Goal: Transaction & Acquisition: Purchase product/service

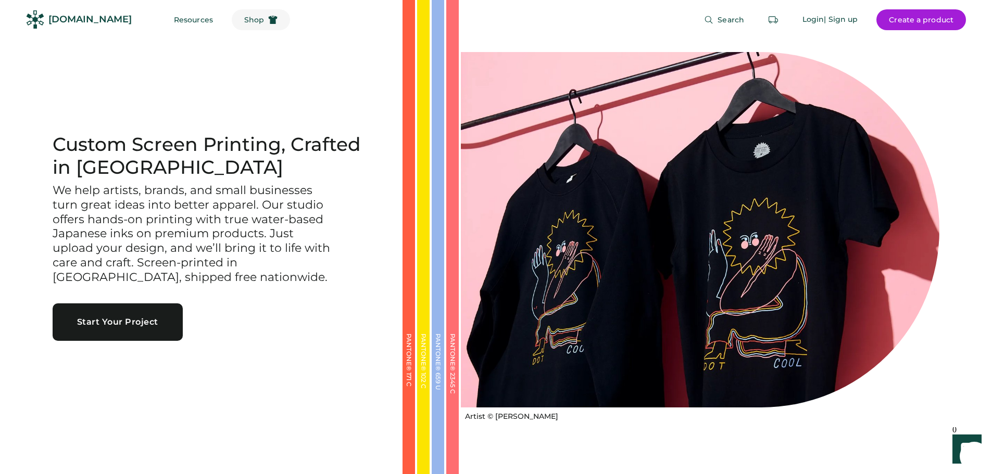
click at [237, 28] on button "Shop" at bounding box center [261, 19] width 58 height 21
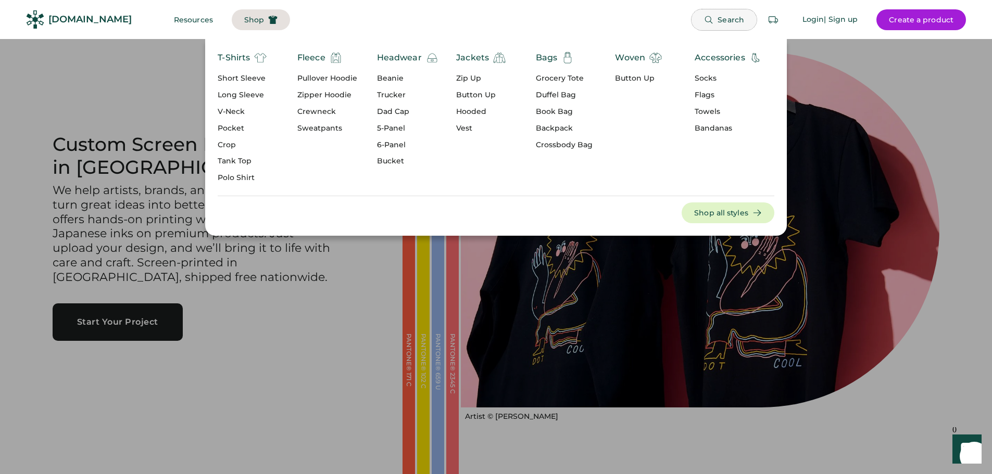
click at [723, 15] on button "Search" at bounding box center [724, 19] width 65 height 21
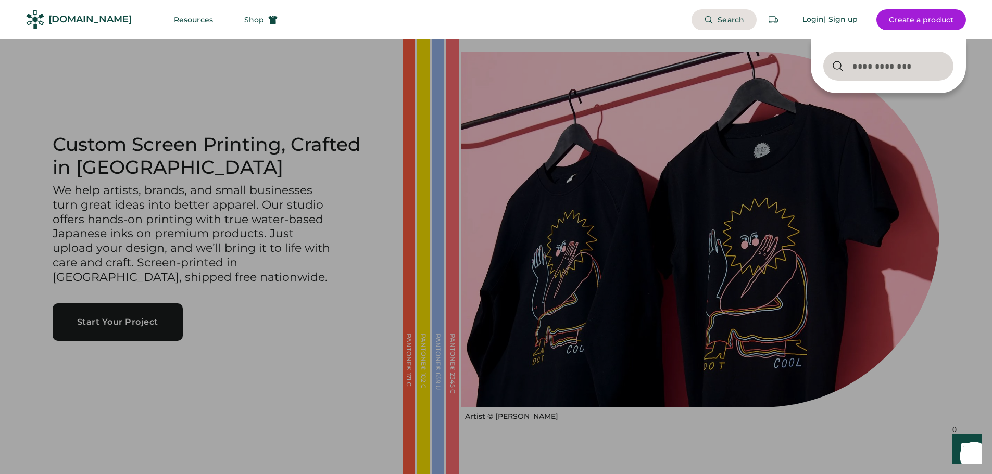
type input "*"
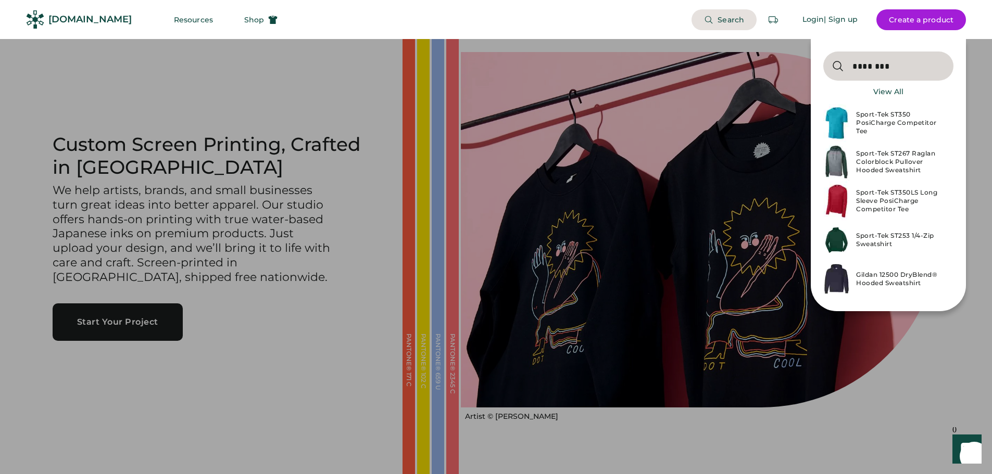
type input "********"
click at [868, 119] on div "Sport-Tek ST350 PosiCharge Competitor Tee" at bounding box center [901, 122] width 91 height 25
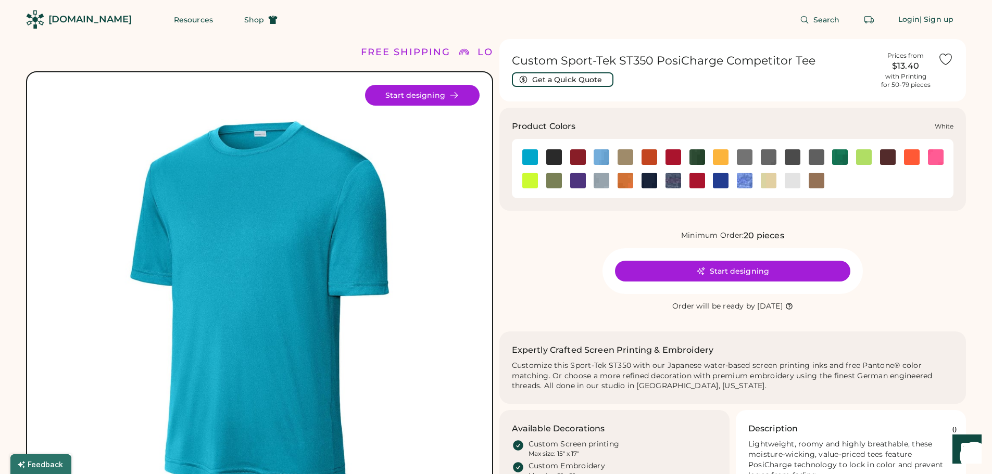
click at [799, 179] on img at bounding box center [793, 181] width 16 height 16
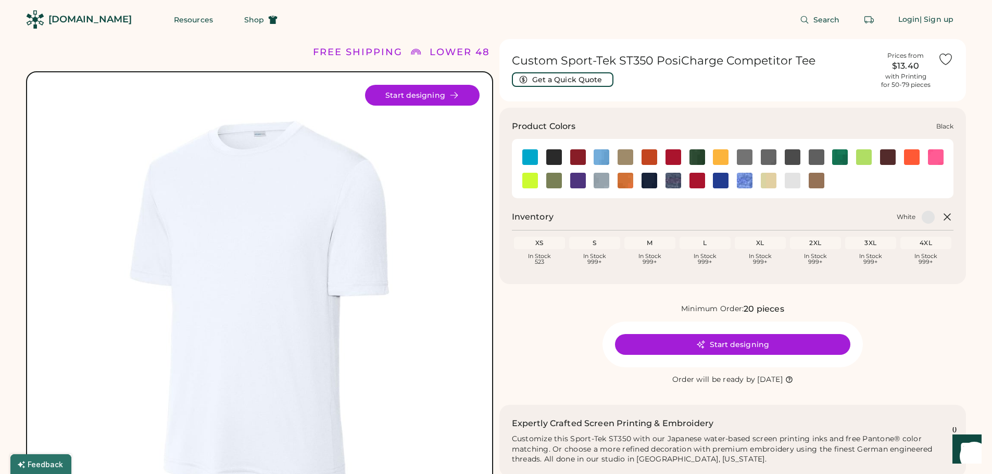
click at [555, 156] on img at bounding box center [554, 157] width 16 height 16
